Goal: Information Seeking & Learning: Learn about a topic

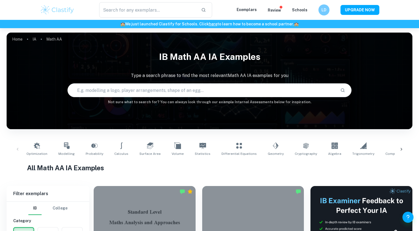
scroll to position [55, 0]
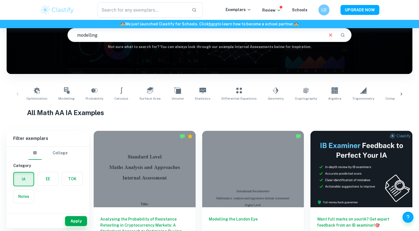
type input "modelling"
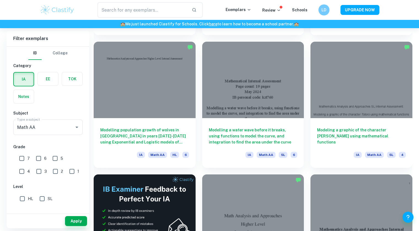
scroll to position [808, 0]
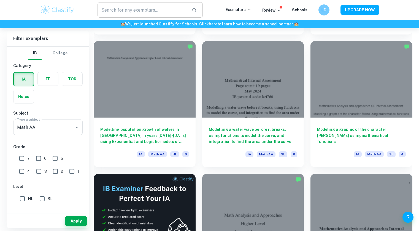
click at [146, 13] on input "text" at bounding box center [143, 9] width 90 height 15
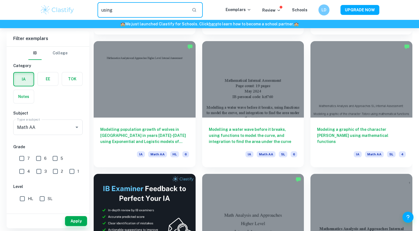
type input "using"
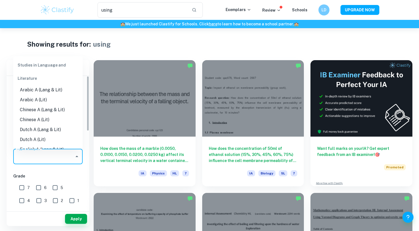
click at [24, 156] on div "Type a subject Type a subject" at bounding box center [47, 156] width 69 height 15
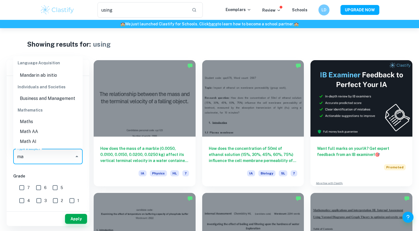
scroll to position [84, 0]
click at [31, 130] on li "Math AA" at bounding box center [47, 132] width 69 height 10
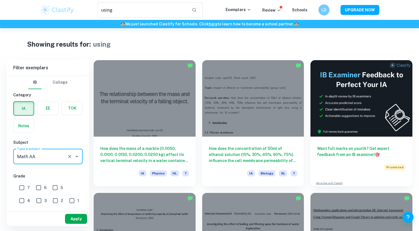
type input "Math AA"
click at [79, 216] on button "Apply" at bounding box center [76, 219] width 22 height 10
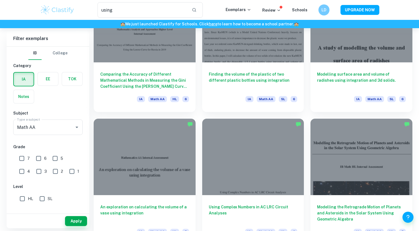
scroll to position [473, 0]
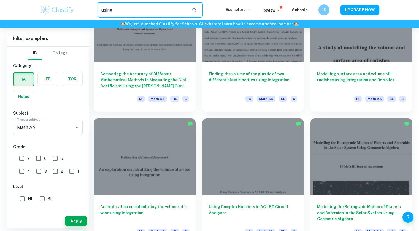
drag, startPoint x: 133, startPoint y: 7, endPoint x: 89, endPoint y: 9, distance: 44.4
click at [89, 9] on div "using ​" at bounding box center [150, 9] width 151 height 15
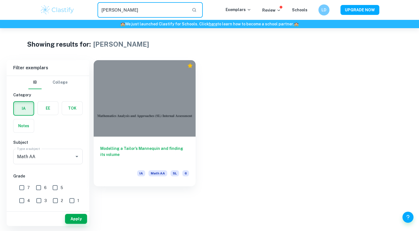
drag, startPoint x: 124, startPoint y: 10, endPoint x: 85, endPoint y: 9, distance: 38.1
click at [85, 9] on div "[PERSON_NAME] ​" at bounding box center [150, 9] width 151 height 15
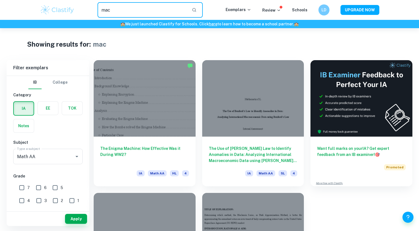
click at [138, 11] on input "mac" at bounding box center [143, 9] width 90 height 15
type input "maclaurin"
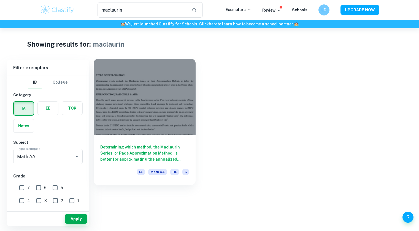
click at [162, 150] on h6 "Determining which method, the Maclaurin Series, or Padé Approximation Method, i…" at bounding box center [144, 153] width 89 height 18
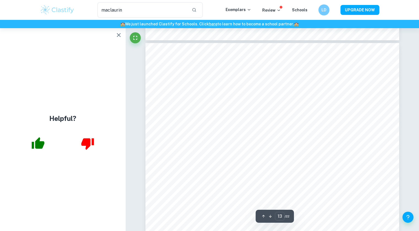
scroll to position [4091, 0]
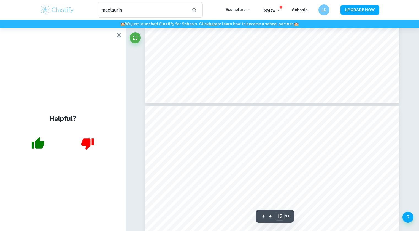
type input "16"
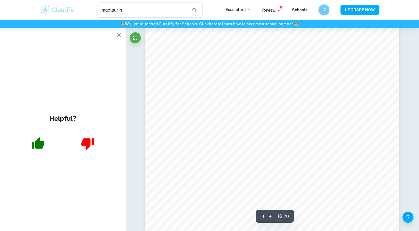
scroll to position [5222, 0]
